Goal: Check status

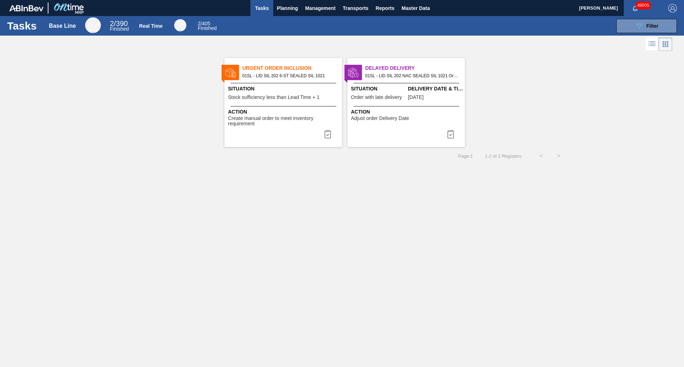
click at [397, 104] on div "Delayed Delivery 01SL - LID SIL 202 NAC SEALED SIL 1021 Order - 771912 Situatio…" at bounding box center [406, 102] width 118 height 89
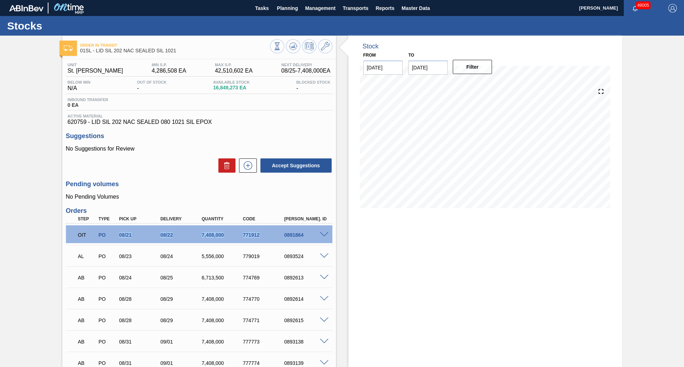
drag, startPoint x: 113, startPoint y: 236, endPoint x: 261, endPoint y: 238, distance: 147.9
click at [261, 238] on div "OIT PO 08/21 08/22 7,408,000 771912 0891864" at bounding box center [197, 234] width 248 height 14
click at [104, 234] on div "PO" at bounding box center [107, 235] width 21 height 6
drag, startPoint x: 112, startPoint y: 237, endPoint x: 188, endPoint y: 240, distance: 76.3
click at [188, 240] on div "OIT PO 08/21 08/22 7,408,000 771912 0891864" at bounding box center [197, 234] width 248 height 14
